Goal: Task Accomplishment & Management: Manage account settings

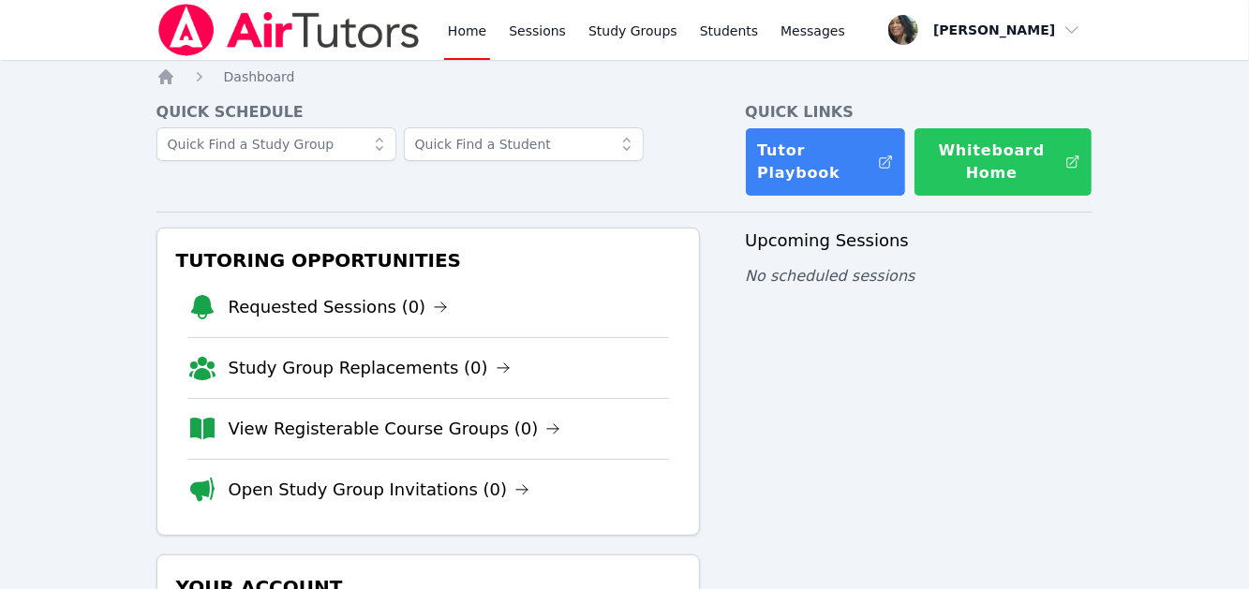
click at [1016, 165] on button "Whiteboard Home" at bounding box center [1003, 161] width 180 height 69
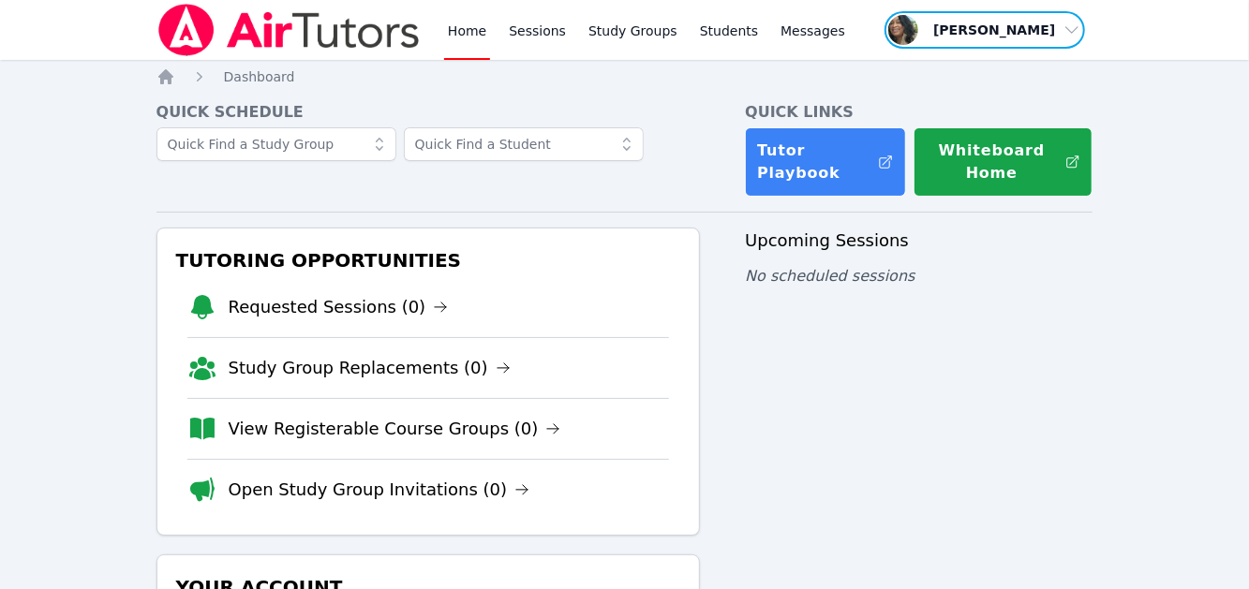
click at [964, 36] on span "button" at bounding box center [985, 29] width 204 height 41
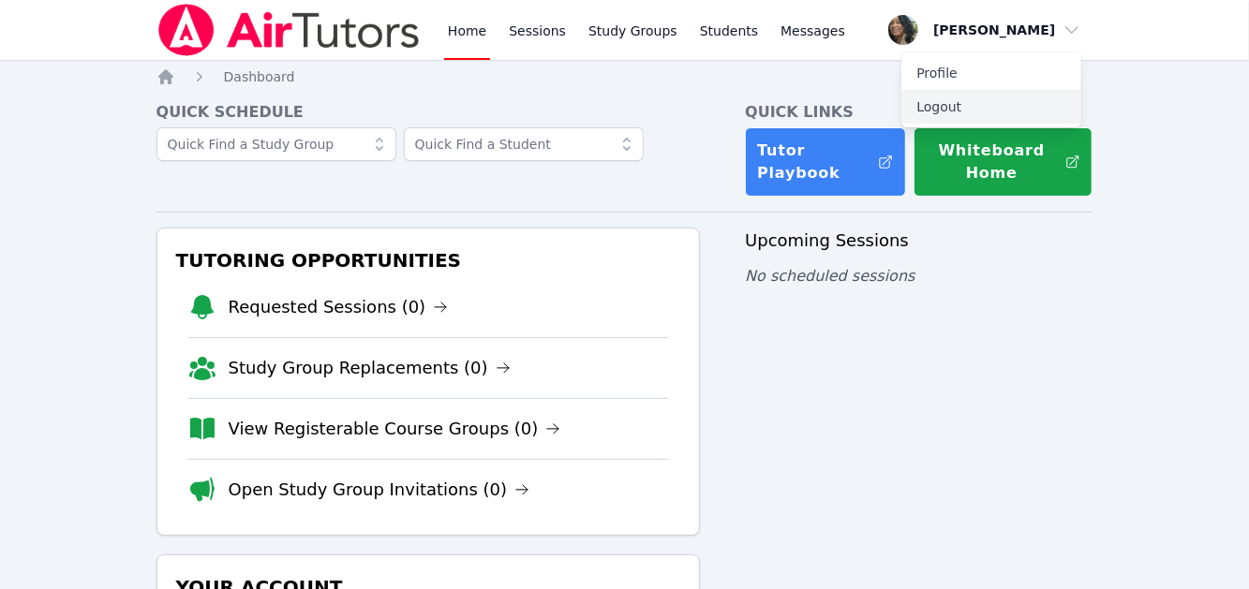
click at [960, 116] on button "Logout" at bounding box center [991, 107] width 180 height 34
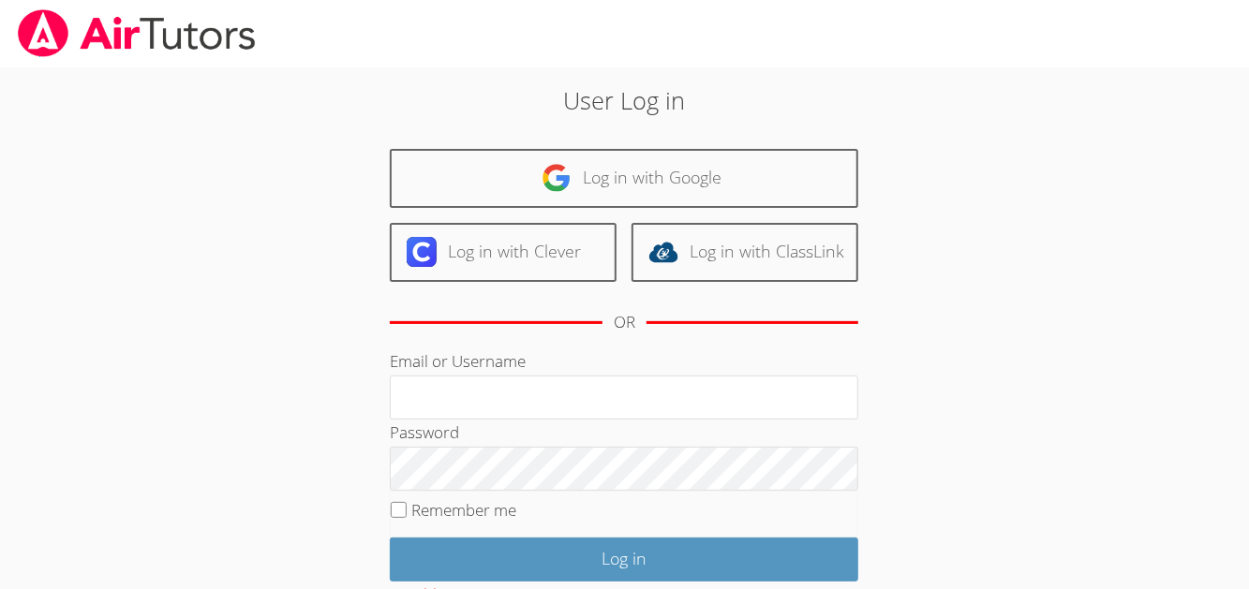
type input "[EMAIL_ADDRESS][DOMAIN_NAME]"
